Goal: Information Seeking & Learning: Learn about a topic

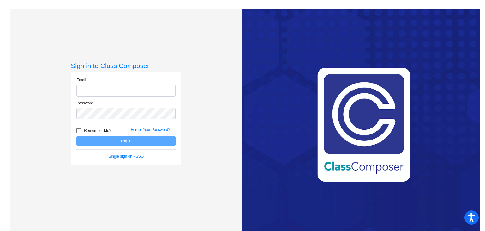
type input "[EMAIL_ADDRESS][DOMAIN_NAME]"
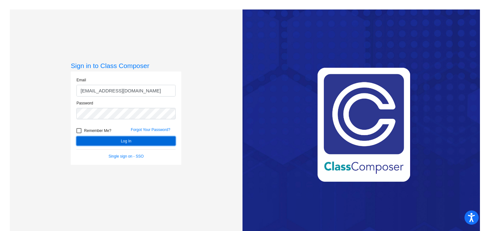
click at [125, 142] on button "Log In" at bounding box center [125, 140] width 99 height 9
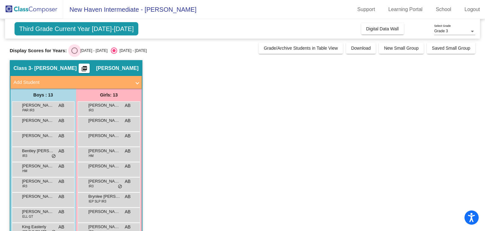
click at [78, 50] on div "[DATE] - [DATE]" at bounding box center [93, 51] width 30 height 6
click at [75, 54] on input "[DATE] - [DATE]" at bounding box center [74, 54] width 0 height 0
radio input "true"
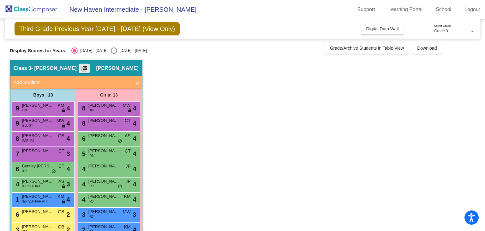
click at [88, 67] on mat-icon "picture_as_pdf" at bounding box center [85, 69] width 8 height 9
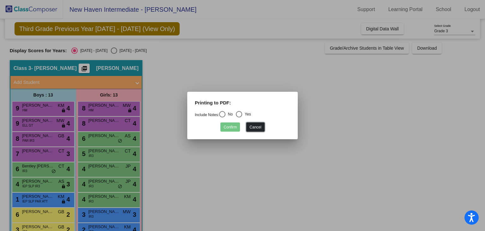
click at [259, 128] on button "Cancel" at bounding box center [255, 126] width 18 height 9
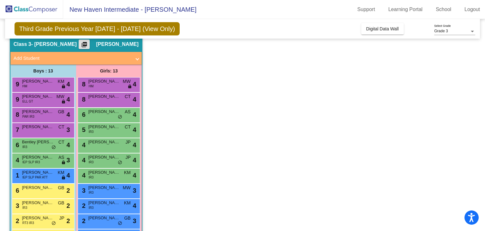
scroll to position [25, 0]
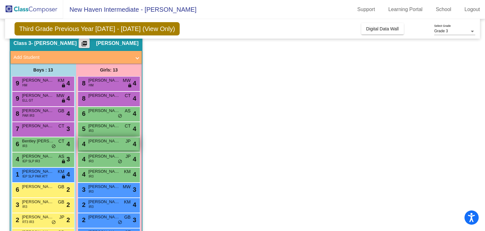
click at [113, 146] on div "4 [PERSON_NAME] JP lock do_not_disturb_alt 4" at bounding box center [109, 143] width 60 height 13
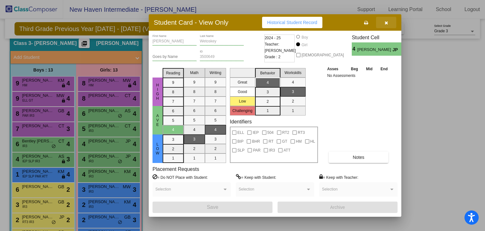
click at [387, 25] on icon "button" at bounding box center [386, 23] width 3 height 4
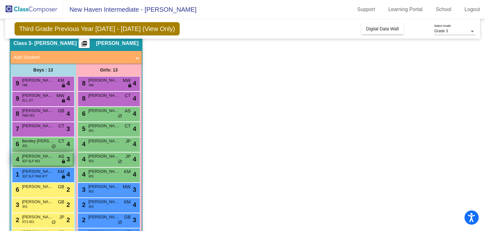
click at [35, 156] on span "[PERSON_NAME]" at bounding box center [38, 156] width 32 height 6
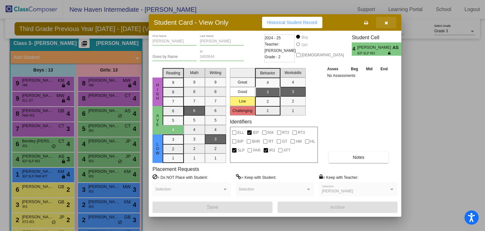
click at [386, 23] on icon "button" at bounding box center [386, 23] width 3 height 4
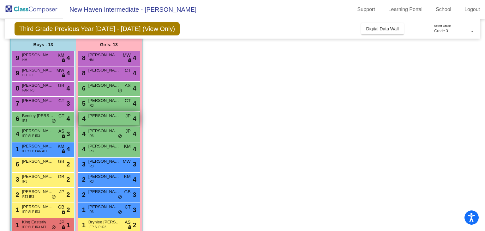
scroll to position [62, 0]
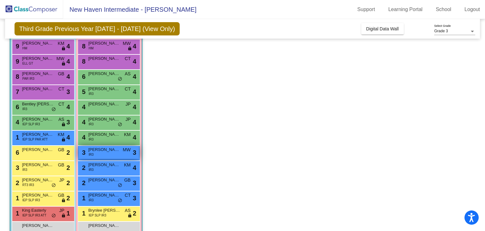
click at [106, 155] on div "3 [PERSON_NAME] IR3 MW lock do_not_disturb_alt 3" at bounding box center [109, 152] width 60 height 13
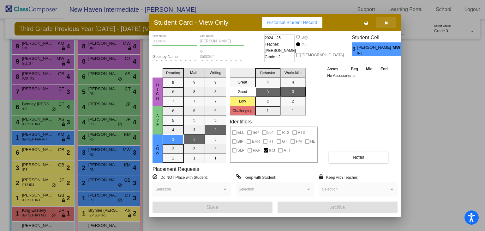
click at [388, 21] on button "button" at bounding box center [386, 22] width 20 height 11
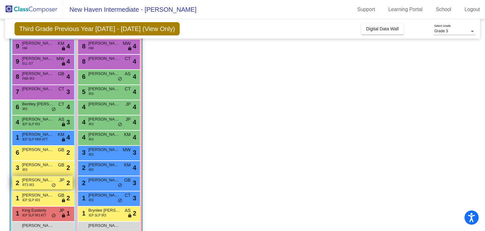
click at [44, 181] on span "[PERSON_NAME]" at bounding box center [38, 180] width 32 height 6
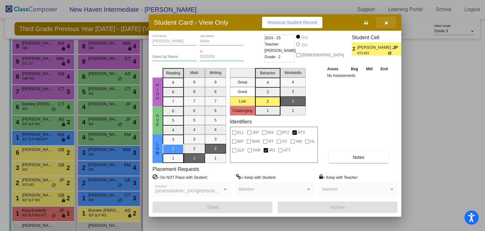
click at [391, 22] on button "button" at bounding box center [386, 22] width 20 height 11
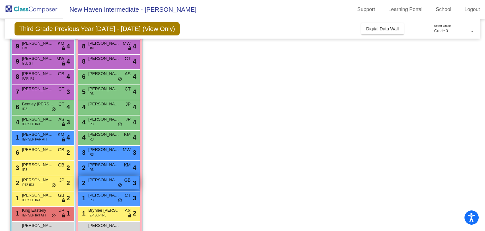
click at [106, 183] on div "2 [PERSON_NAME]-Wash GB lock do_not_disturb_alt 3" at bounding box center [109, 182] width 60 height 13
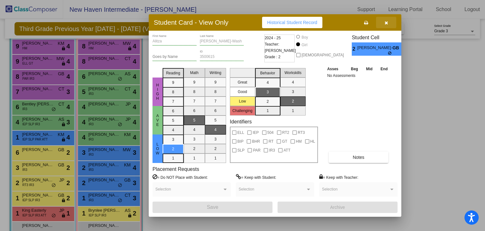
click at [391, 22] on button "button" at bounding box center [386, 22] width 20 height 11
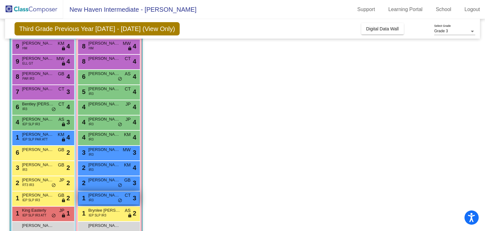
click at [99, 201] on div "1 [PERSON_NAME] IR3 CT lock do_not_disturb_alt 3" at bounding box center [109, 197] width 60 height 13
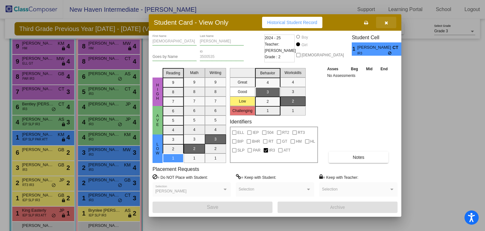
click at [387, 22] on icon "button" at bounding box center [386, 23] width 3 height 4
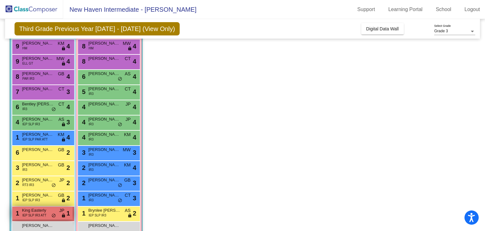
click at [47, 216] on div "1 King Easterly IEP SLP IR3 ATT JP lock do_not_disturb_alt 1" at bounding box center [42, 212] width 60 height 13
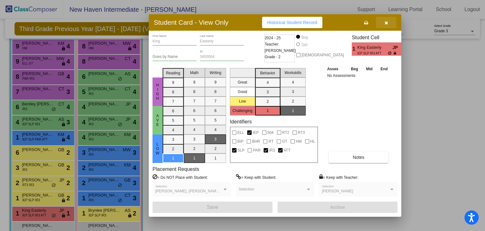
click at [389, 21] on button "button" at bounding box center [386, 22] width 20 height 11
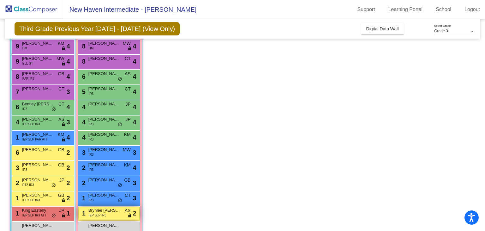
click at [91, 208] on span "Brynlee [PERSON_NAME]" at bounding box center [104, 210] width 32 height 6
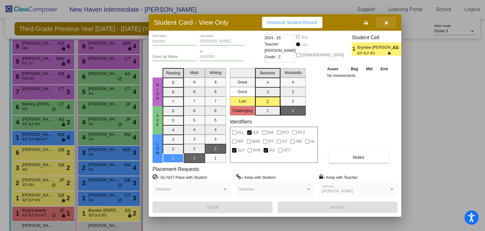
click at [385, 25] on icon "button" at bounding box center [386, 23] width 3 height 4
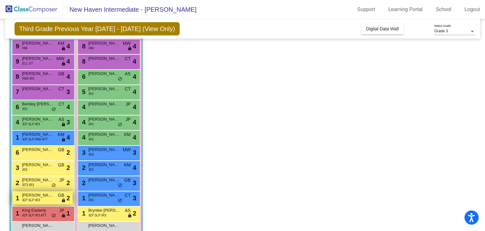
click at [53, 200] on div "1 [PERSON_NAME] Peaks IEP SLP IR3 GB lock do_not_disturb_alt 2" at bounding box center [42, 197] width 60 height 13
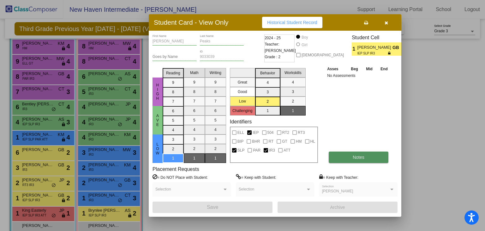
click at [341, 157] on button "Notes" at bounding box center [359, 156] width 60 height 11
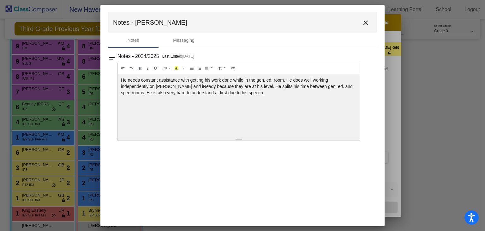
click at [371, 15] on mat-toolbar "Notes - [PERSON_NAME]" at bounding box center [242, 22] width 269 height 20
click at [366, 21] on mat-icon "close" at bounding box center [366, 23] width 8 height 8
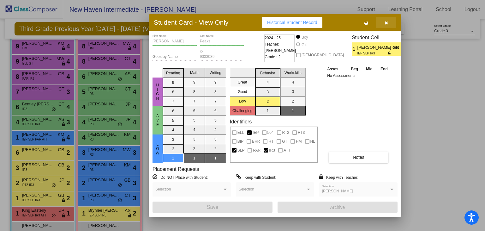
click at [386, 22] on icon "button" at bounding box center [386, 23] width 3 height 4
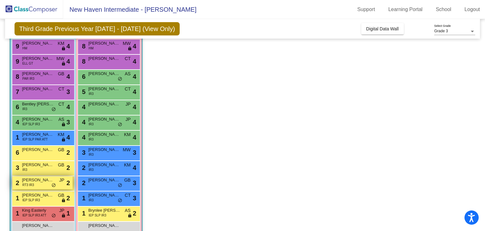
click at [51, 181] on span "[PERSON_NAME]" at bounding box center [38, 180] width 32 height 6
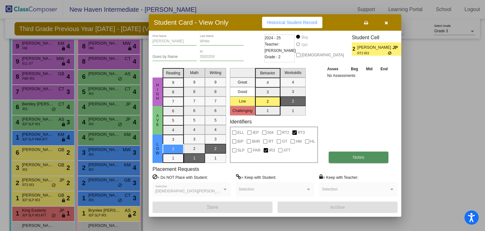
click at [343, 153] on button "Notes" at bounding box center [359, 156] width 60 height 11
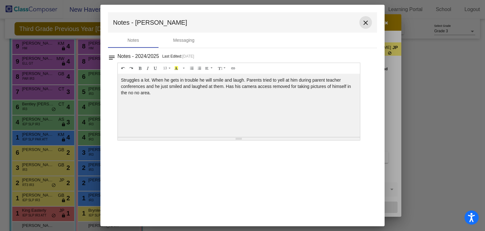
click at [365, 24] on mat-icon "close" at bounding box center [366, 23] width 8 height 8
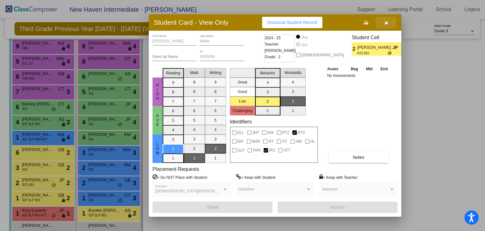
click at [387, 20] on span "button" at bounding box center [386, 22] width 3 height 5
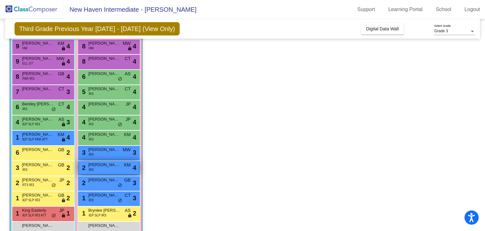
click at [101, 168] on div "2 [PERSON_NAME] IR3 KM lock do_not_disturb_alt 4" at bounding box center [109, 167] width 60 height 13
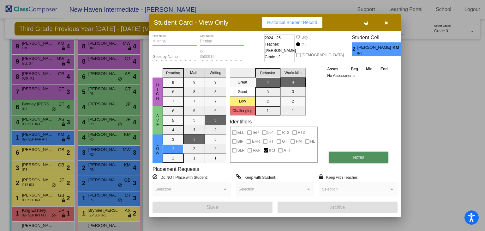
click at [353, 158] on span "Notes" at bounding box center [359, 157] width 12 height 5
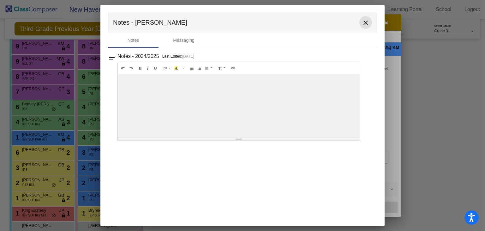
click at [364, 20] on mat-icon "close" at bounding box center [366, 23] width 8 height 8
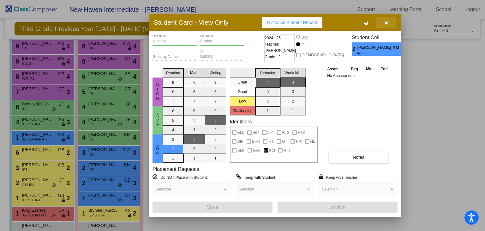
click at [388, 21] on icon "button" at bounding box center [386, 23] width 3 height 4
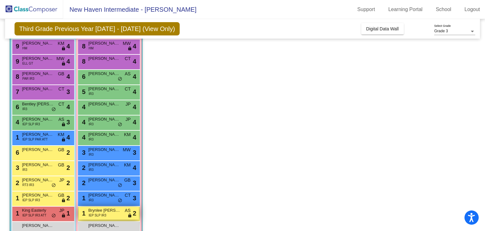
click at [107, 207] on span "Brynlee [PERSON_NAME]" at bounding box center [104, 210] width 32 height 6
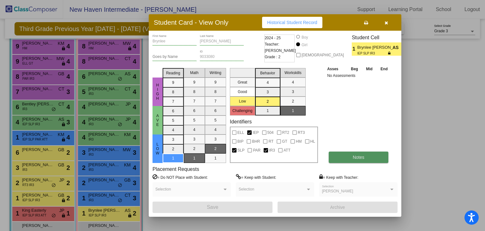
click at [365, 161] on button "Notes" at bounding box center [359, 156] width 60 height 11
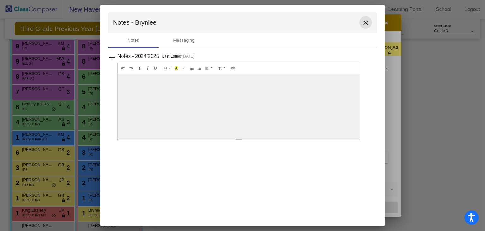
click at [367, 22] on mat-icon "close" at bounding box center [366, 23] width 8 height 8
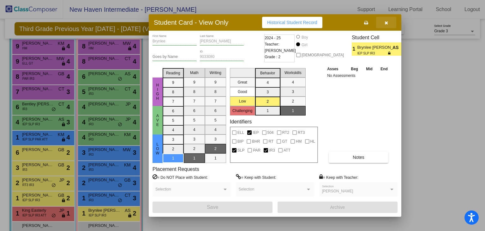
click at [389, 25] on button "button" at bounding box center [386, 22] width 20 height 11
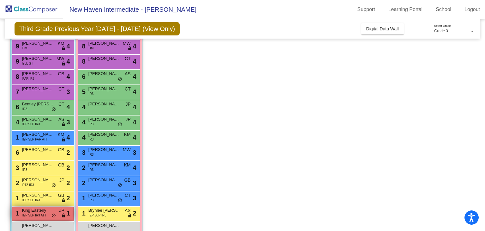
click at [54, 213] on span "do_not_disturb_alt" at bounding box center [54, 215] width 4 height 5
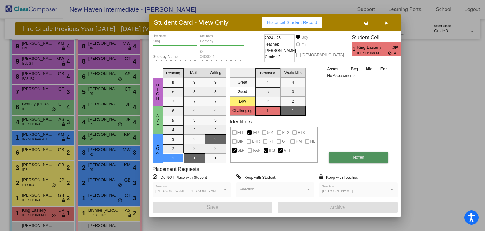
click at [344, 154] on button "Notes" at bounding box center [359, 156] width 60 height 11
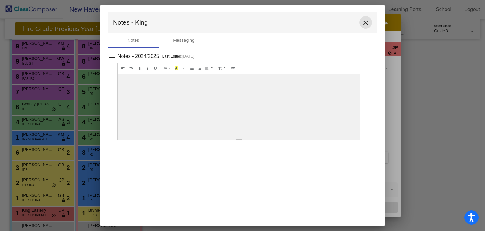
click at [366, 25] on mat-icon "close" at bounding box center [366, 23] width 8 height 8
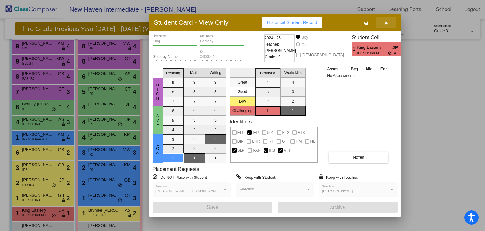
click at [387, 23] on icon "button" at bounding box center [386, 23] width 3 height 4
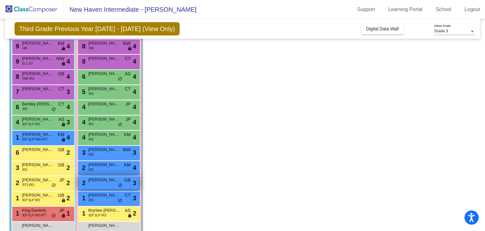
click at [104, 179] on span "[PERSON_NAME]-Wash" at bounding box center [104, 180] width 32 height 6
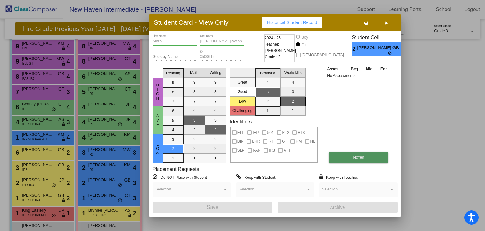
click at [353, 157] on button "Notes" at bounding box center [359, 156] width 60 height 11
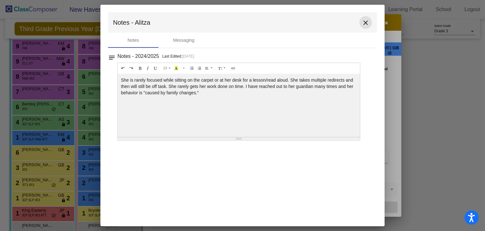
click at [367, 23] on mat-icon "close" at bounding box center [366, 23] width 8 height 8
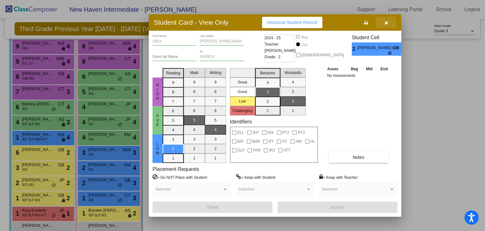
click at [386, 26] on button "button" at bounding box center [386, 22] width 20 height 11
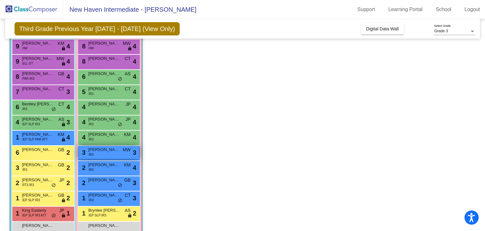
click at [109, 151] on span "[PERSON_NAME]" at bounding box center [104, 149] width 32 height 6
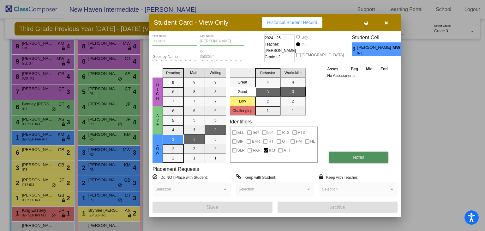
click at [360, 155] on span "Notes" at bounding box center [359, 157] width 12 height 5
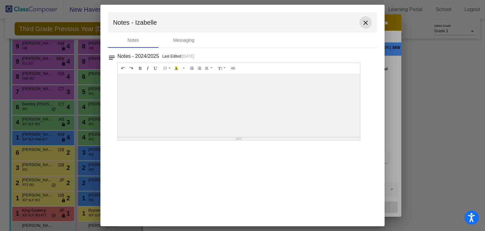
click at [366, 23] on mat-icon "close" at bounding box center [366, 23] width 8 height 8
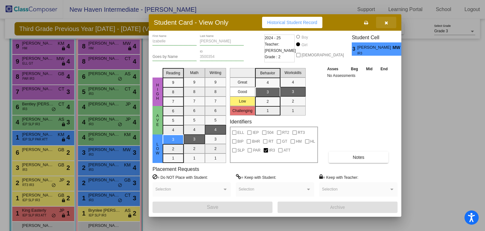
click at [385, 27] on button "button" at bounding box center [386, 22] width 20 height 11
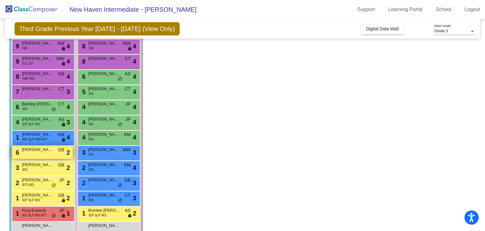
click at [39, 149] on span "[PERSON_NAME]" at bounding box center [38, 149] width 32 height 6
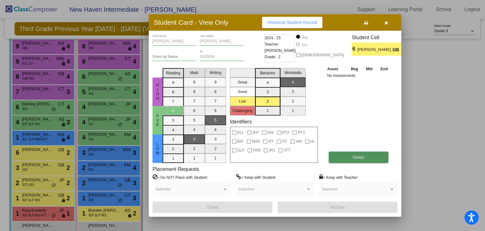
click at [350, 155] on button "Notes" at bounding box center [359, 156] width 60 height 11
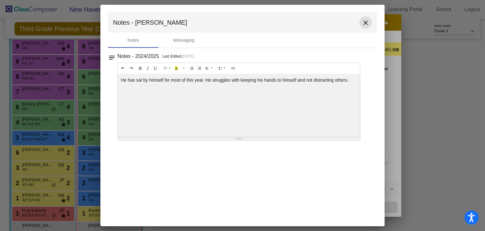
click at [367, 18] on button "close" at bounding box center [366, 22] width 13 height 13
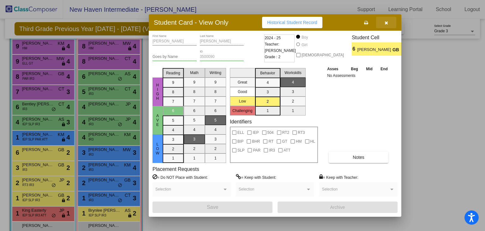
click at [386, 21] on icon "button" at bounding box center [386, 23] width 3 height 4
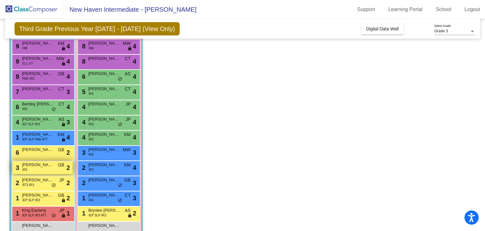
click at [39, 170] on div "3 Ealand [PERSON_NAME] IR3 GB lock do_not_disturb_alt 2" at bounding box center [42, 167] width 60 height 13
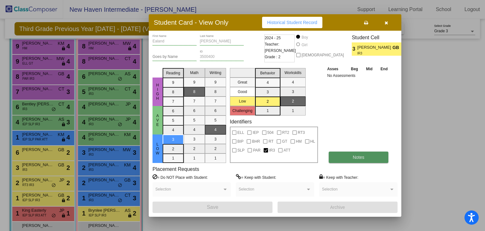
click at [355, 162] on button "Notes" at bounding box center [359, 156] width 60 height 11
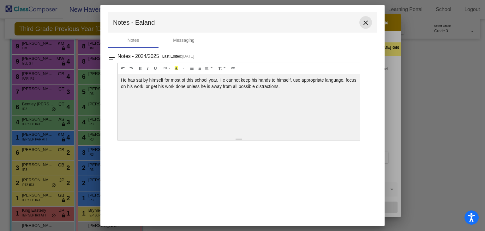
click at [368, 23] on mat-icon "close" at bounding box center [366, 23] width 8 height 8
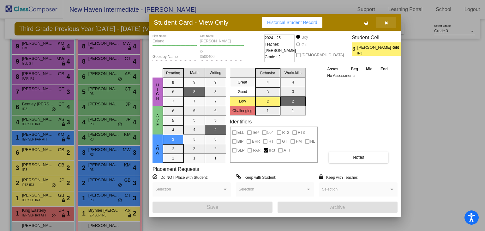
click at [392, 20] on button "button" at bounding box center [386, 22] width 20 height 11
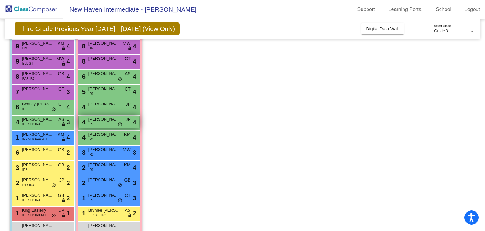
click at [103, 120] on span "[PERSON_NAME]" at bounding box center [104, 119] width 32 height 6
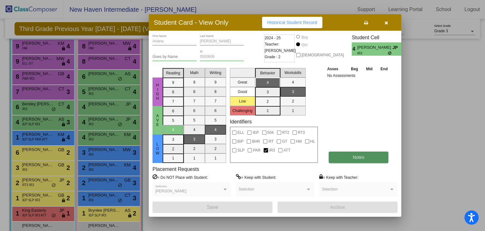
click at [364, 159] on span "Notes" at bounding box center [359, 157] width 12 height 5
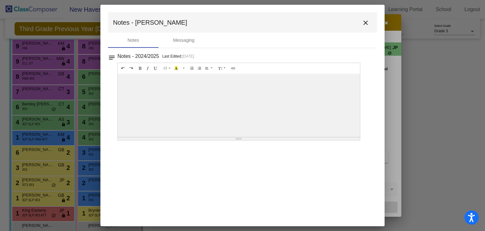
click at [399, 28] on div at bounding box center [242, 115] width 485 height 231
click at [366, 22] on mat-icon "close" at bounding box center [366, 23] width 8 height 8
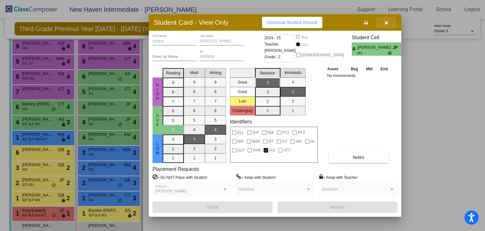
click at [386, 23] on icon "button" at bounding box center [386, 23] width 3 height 4
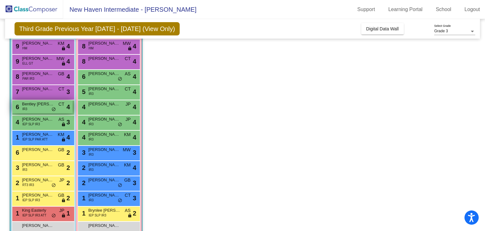
click at [43, 105] on span "Bentley [PERSON_NAME]" at bounding box center [38, 104] width 32 height 6
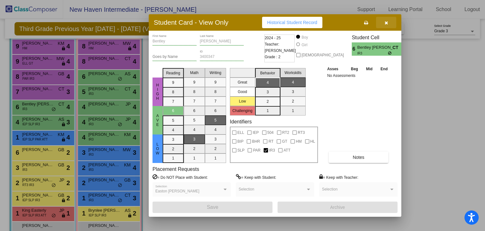
click at [384, 21] on button "button" at bounding box center [386, 22] width 20 height 11
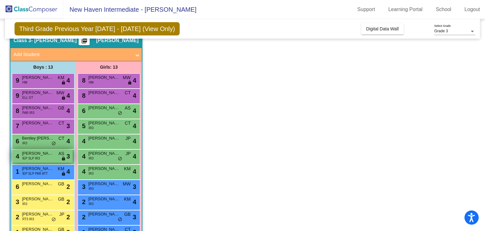
scroll to position [27, 0]
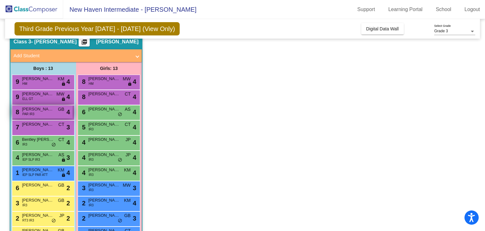
click at [52, 116] on div "8 [PERSON_NAME] PAR IR3 GB lock do_not_disturb_alt 4" at bounding box center [42, 111] width 60 height 13
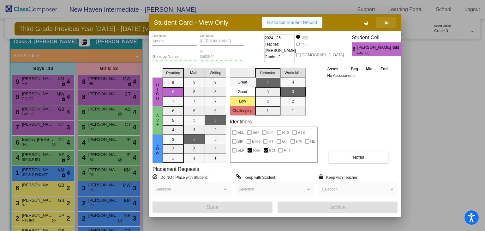
click at [387, 24] on icon "button" at bounding box center [386, 23] width 3 height 4
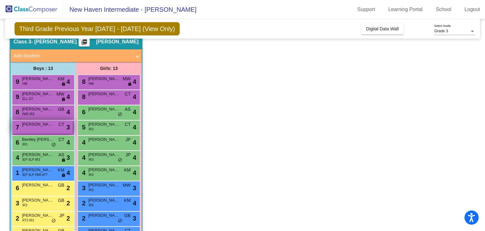
click at [34, 127] on div "7 [PERSON_NAME] CT lock do_not_disturb_alt 3" at bounding box center [42, 126] width 60 height 13
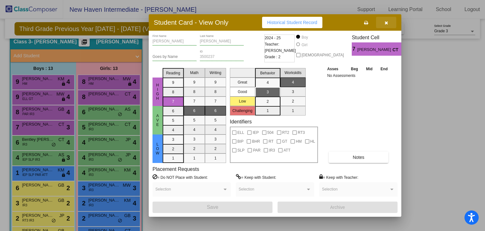
click at [383, 21] on button "button" at bounding box center [386, 22] width 20 height 11
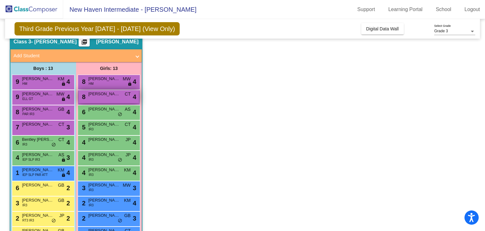
click at [101, 95] on span "[PERSON_NAME]" at bounding box center [104, 94] width 32 height 6
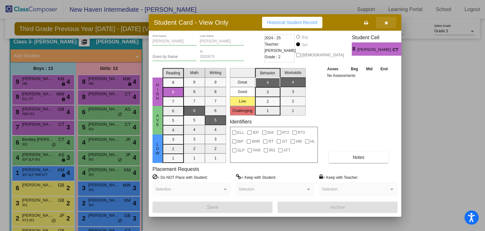
click at [385, 21] on icon "button" at bounding box center [386, 23] width 3 height 4
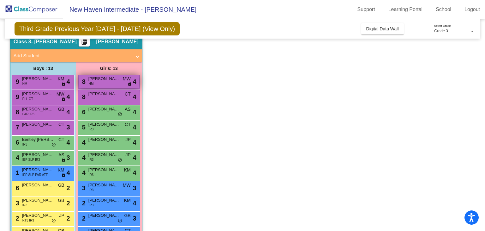
click at [94, 77] on span "[PERSON_NAME]" at bounding box center [104, 79] width 32 height 6
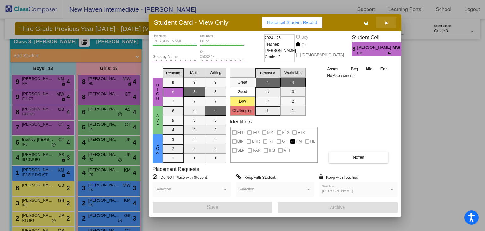
click at [387, 20] on span "button" at bounding box center [386, 22] width 3 height 5
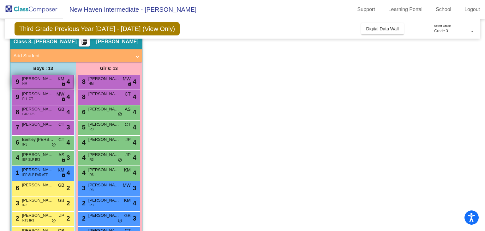
click at [42, 81] on span "[PERSON_NAME]" at bounding box center [38, 79] width 32 height 6
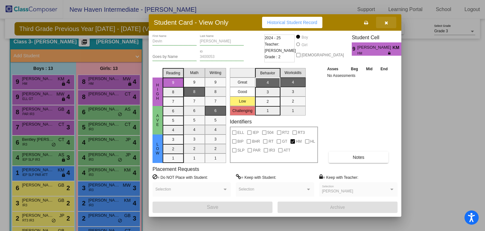
click at [391, 21] on button "button" at bounding box center [386, 22] width 20 height 11
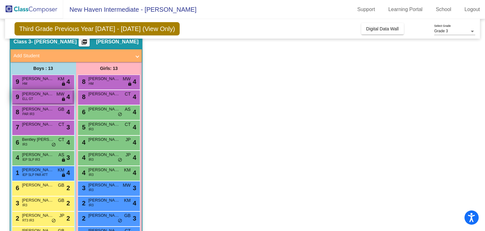
click at [29, 99] on span "ELL GT" at bounding box center [27, 98] width 11 height 5
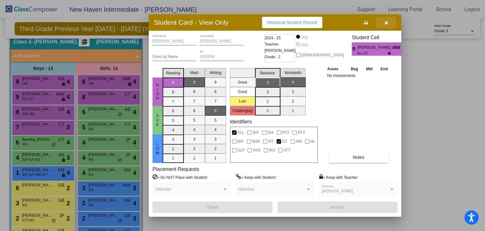
click at [386, 21] on icon "button" at bounding box center [386, 23] width 3 height 4
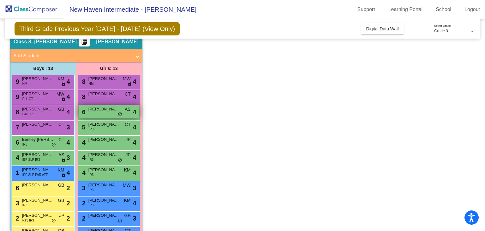
click at [99, 116] on div "6 [PERSON_NAME] AS lock do_not_disturb_alt 4" at bounding box center [109, 111] width 60 height 13
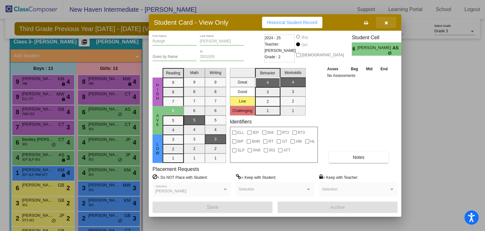
click at [387, 26] on button "button" at bounding box center [386, 22] width 20 height 11
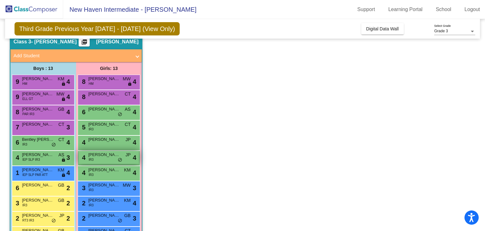
click at [102, 158] on div "4 [PERSON_NAME] IR3 JP lock do_not_disturb_alt 4" at bounding box center [109, 157] width 60 height 13
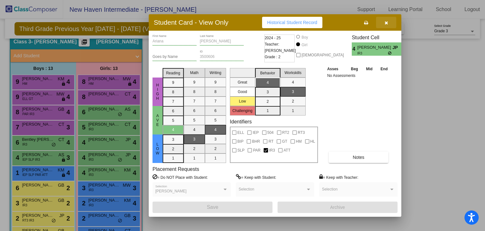
click at [387, 22] on icon "button" at bounding box center [386, 23] width 3 height 4
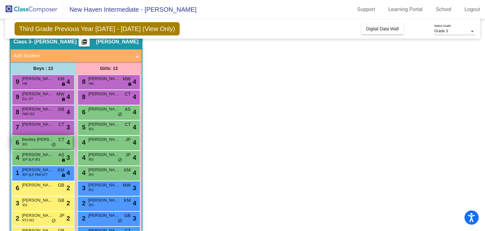
click at [44, 144] on div "6 Bentley [PERSON_NAME] IR3 CT lock do_not_disturb_alt 4" at bounding box center [42, 142] width 60 height 13
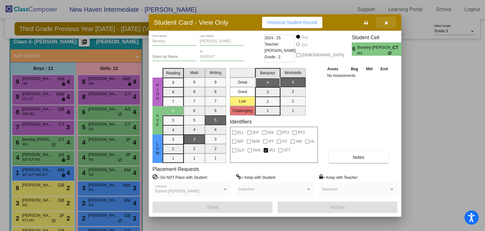
click at [387, 23] on icon "button" at bounding box center [386, 23] width 3 height 4
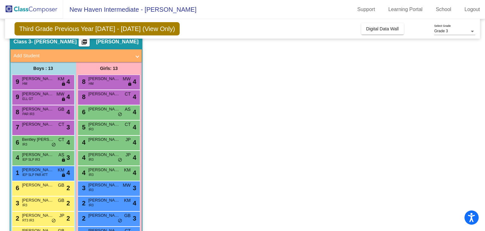
scroll to position [77, 0]
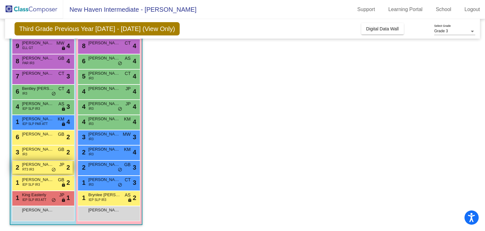
click at [50, 168] on div "2 [PERSON_NAME] RT3 IR3 JP lock do_not_disturb_alt 2" at bounding box center [42, 167] width 60 height 13
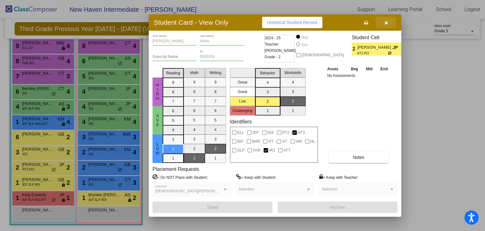
click at [386, 24] on icon "button" at bounding box center [386, 23] width 3 height 4
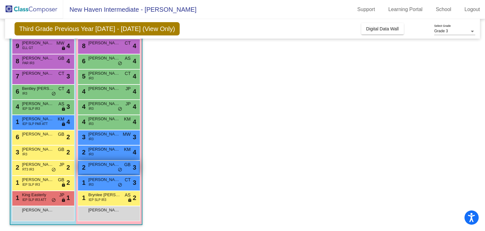
click at [104, 172] on div "2 [PERSON_NAME]-Wash GB lock do_not_disturb_alt 3" at bounding box center [109, 167] width 60 height 13
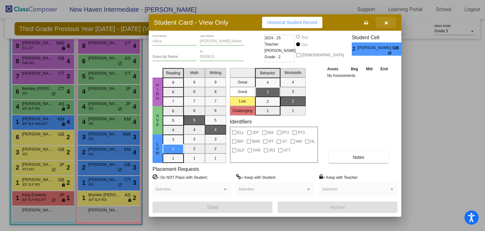
click at [386, 22] on icon "button" at bounding box center [386, 23] width 3 height 4
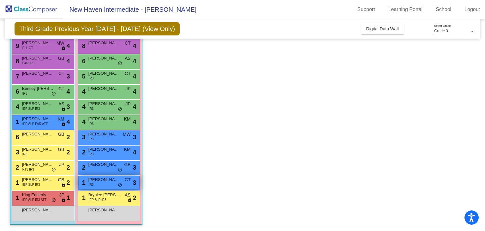
click at [112, 182] on div "1 [PERSON_NAME] IR3 CT lock do_not_disturb_alt 3" at bounding box center [109, 182] width 60 height 13
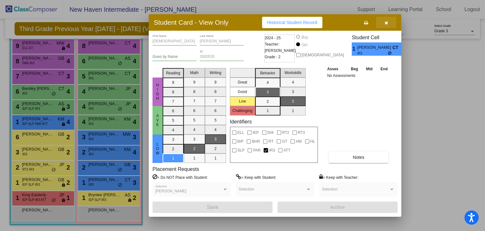
click at [386, 19] on button "button" at bounding box center [386, 22] width 20 height 11
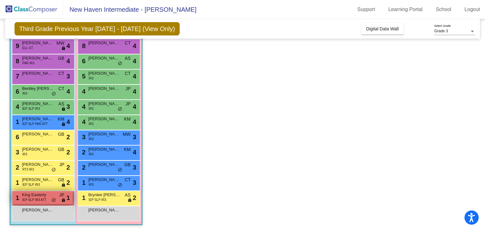
click at [52, 197] on span "do_not_disturb_alt" at bounding box center [54, 199] width 4 height 5
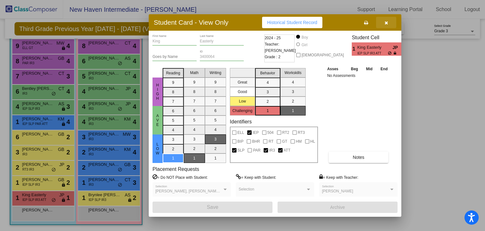
click at [391, 27] on button "button" at bounding box center [386, 22] width 20 height 11
